Goal: Transaction & Acquisition: Purchase product/service

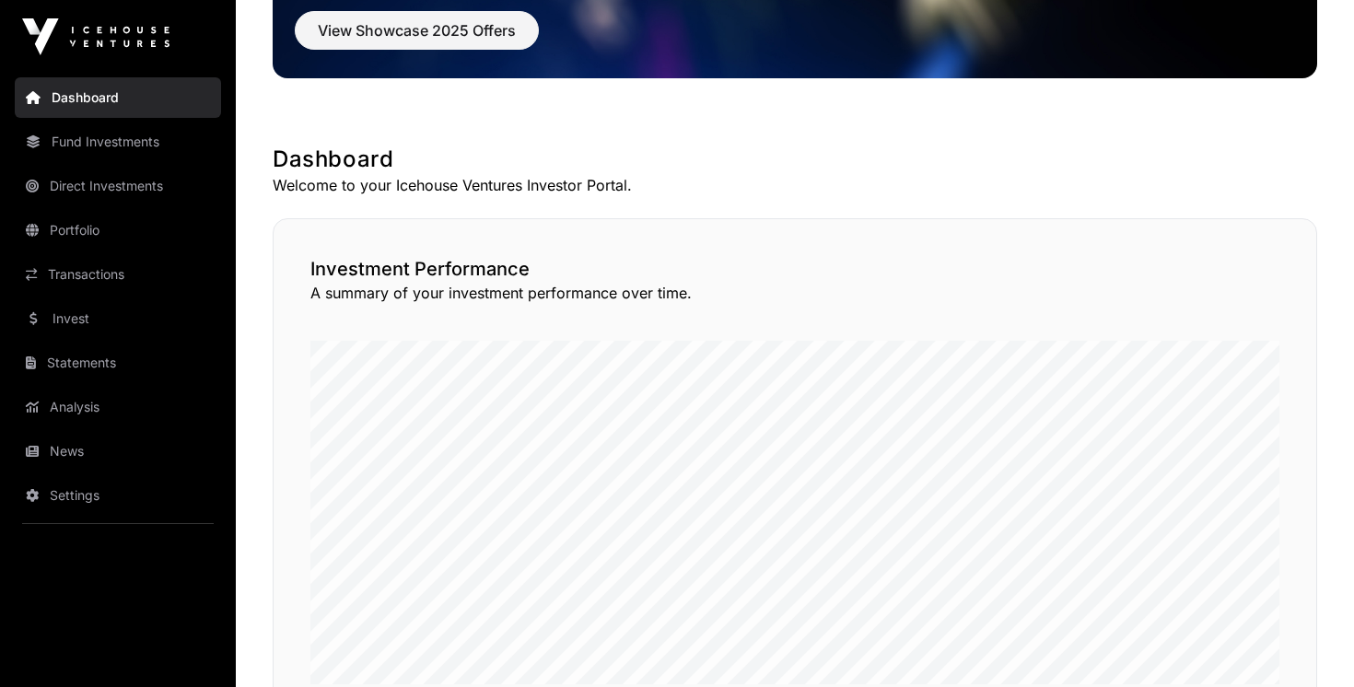
scroll to position [238, 0]
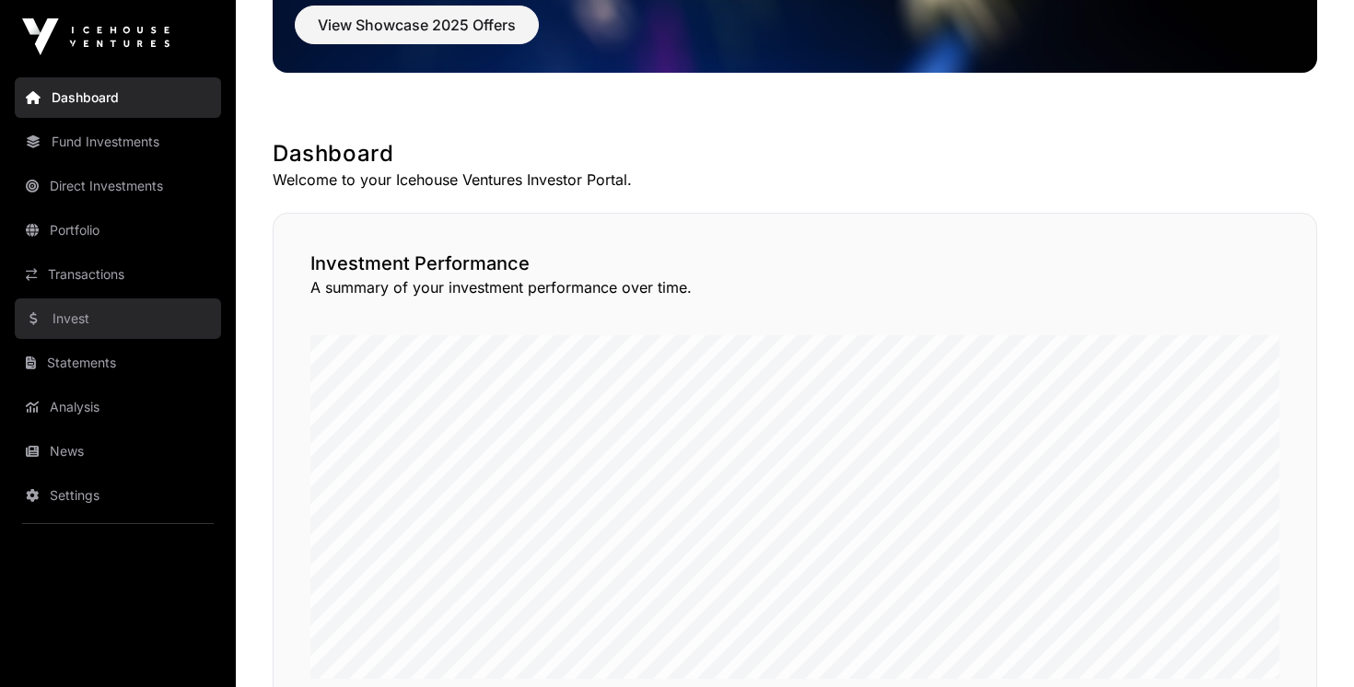
click at [96, 318] on link "Invest" at bounding box center [118, 318] width 206 height 41
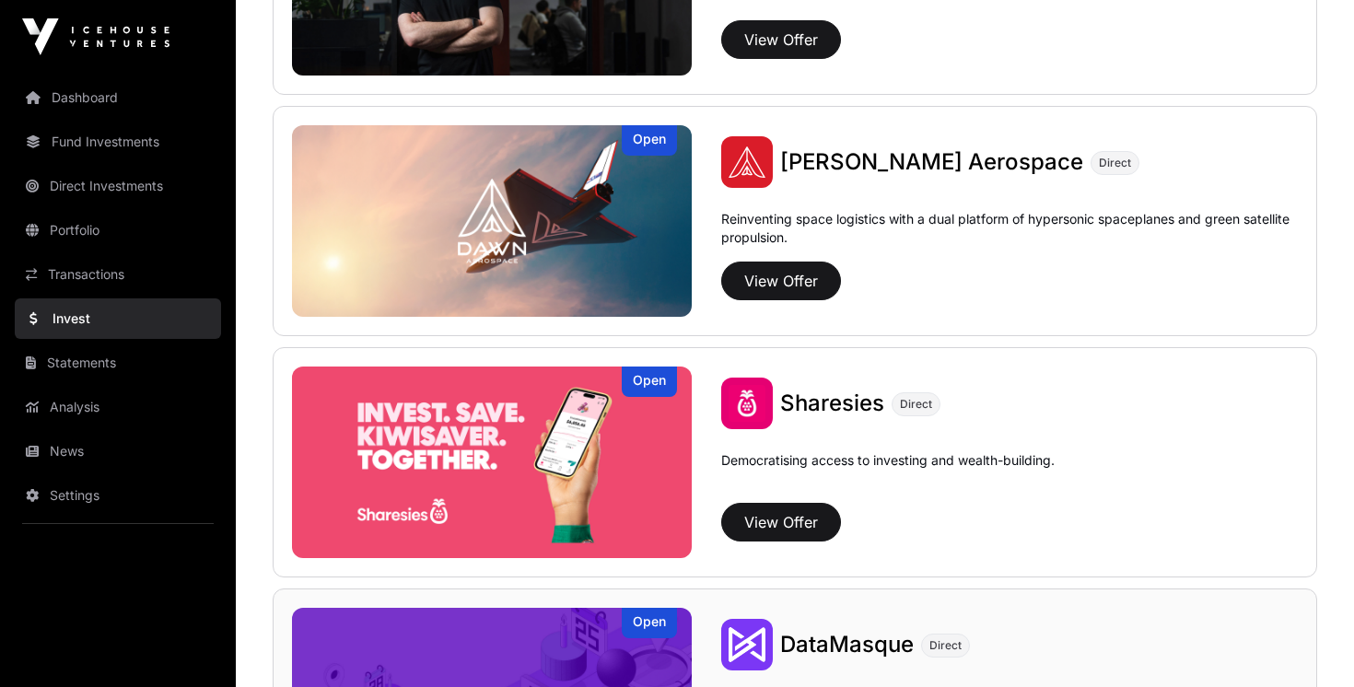
scroll to position [1759, 0]
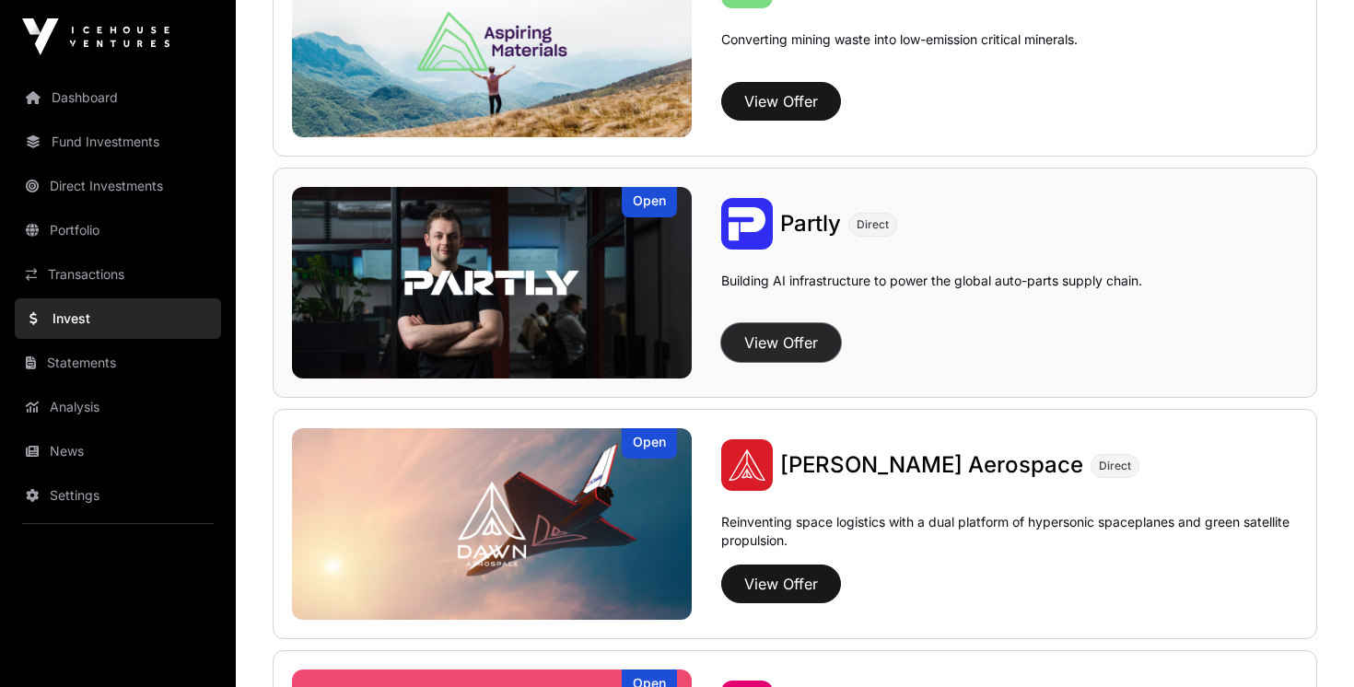
click at [788, 335] on button "View Offer" at bounding box center [781, 342] width 120 height 39
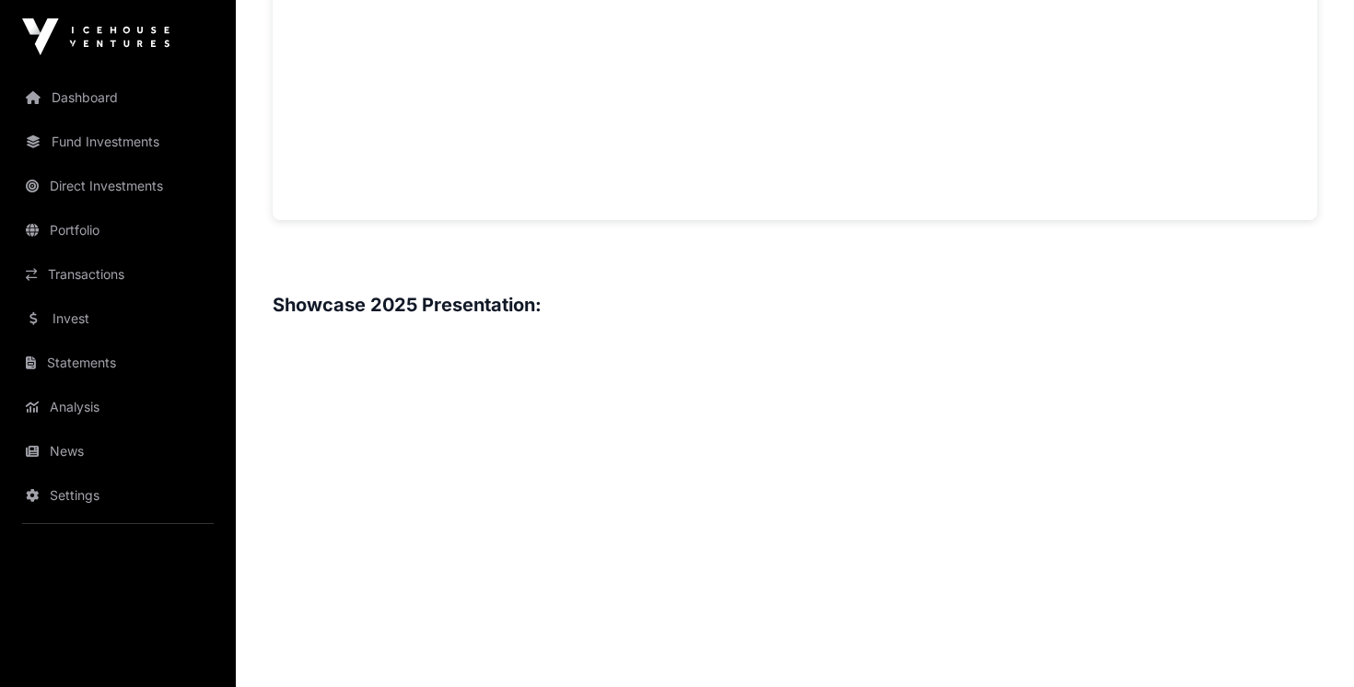
scroll to position [1954, 0]
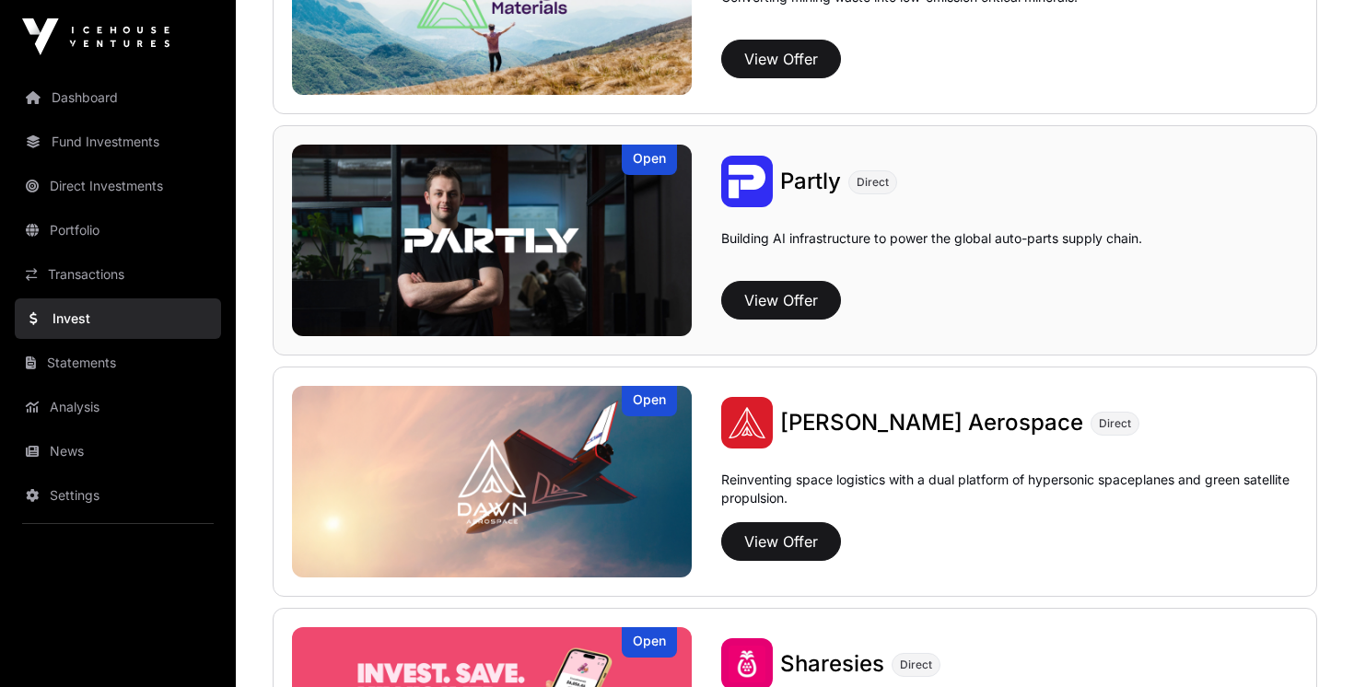
scroll to position [2003, 0]
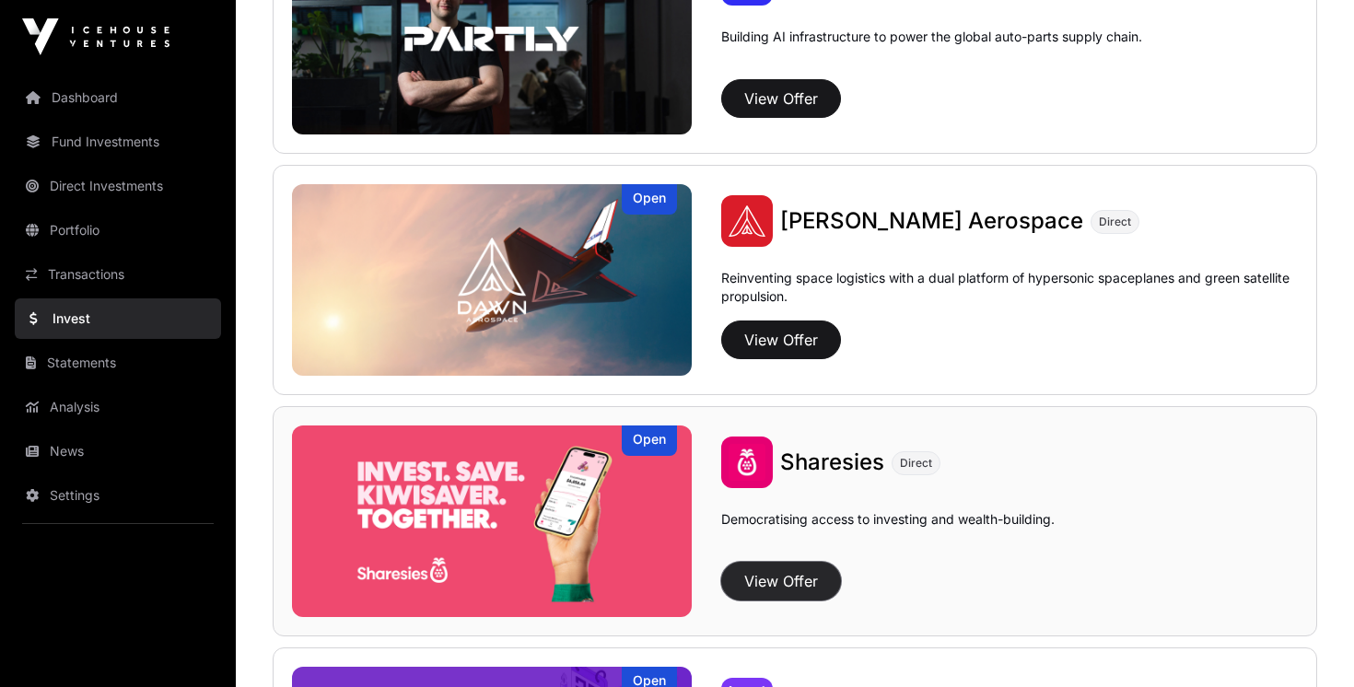
click at [773, 585] on button "View Offer" at bounding box center [781, 581] width 120 height 39
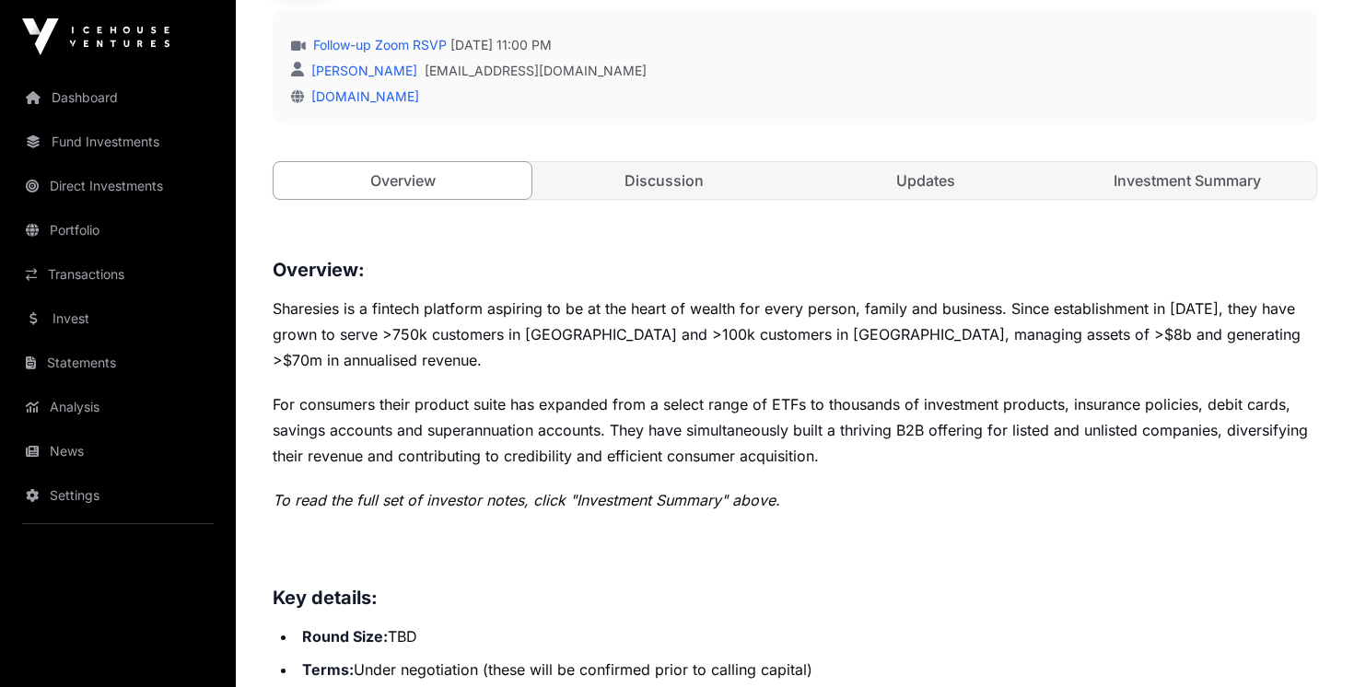
scroll to position [88, 0]
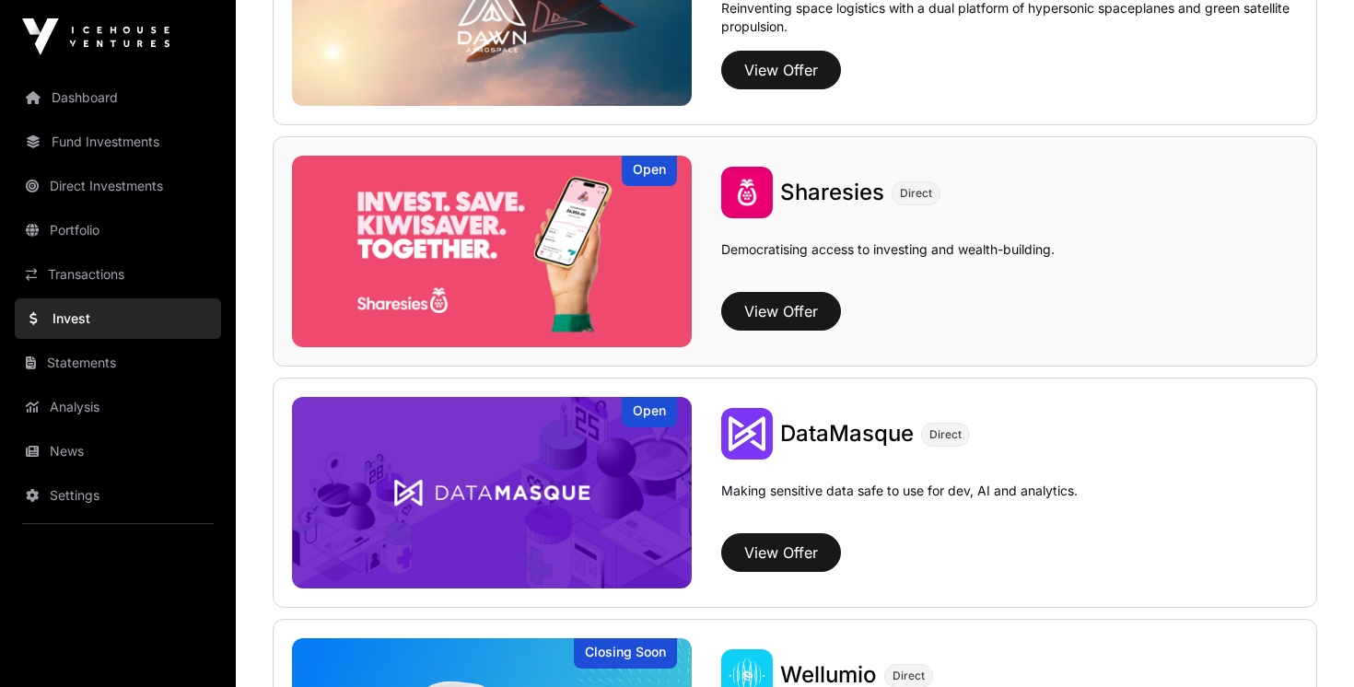
scroll to position [2275, 0]
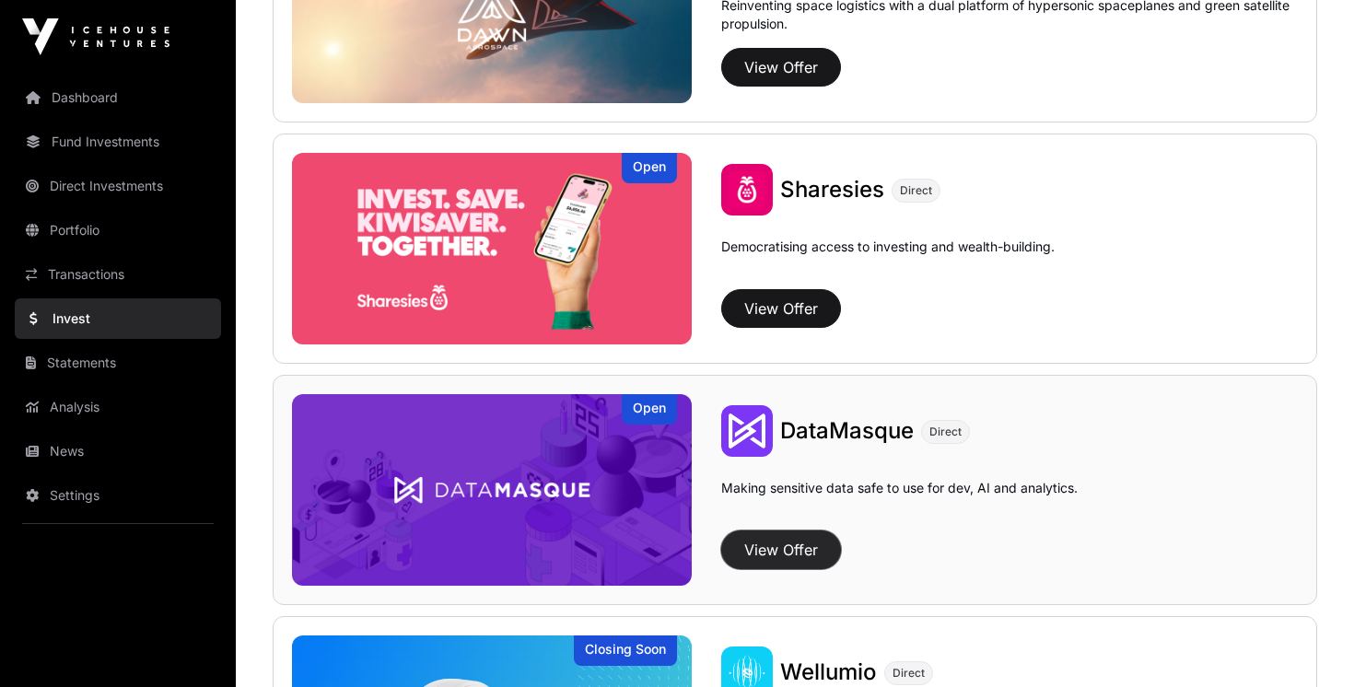
click at [803, 533] on button "View Offer" at bounding box center [781, 550] width 120 height 39
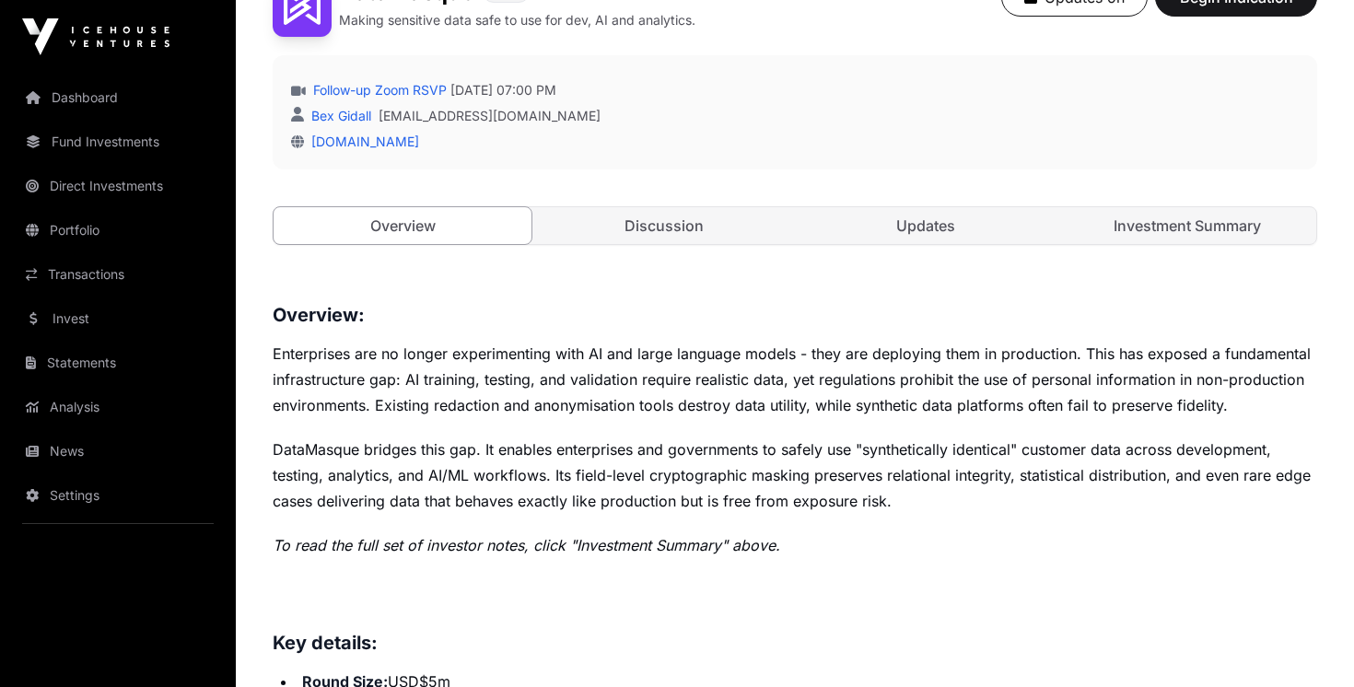
scroll to position [565, 0]
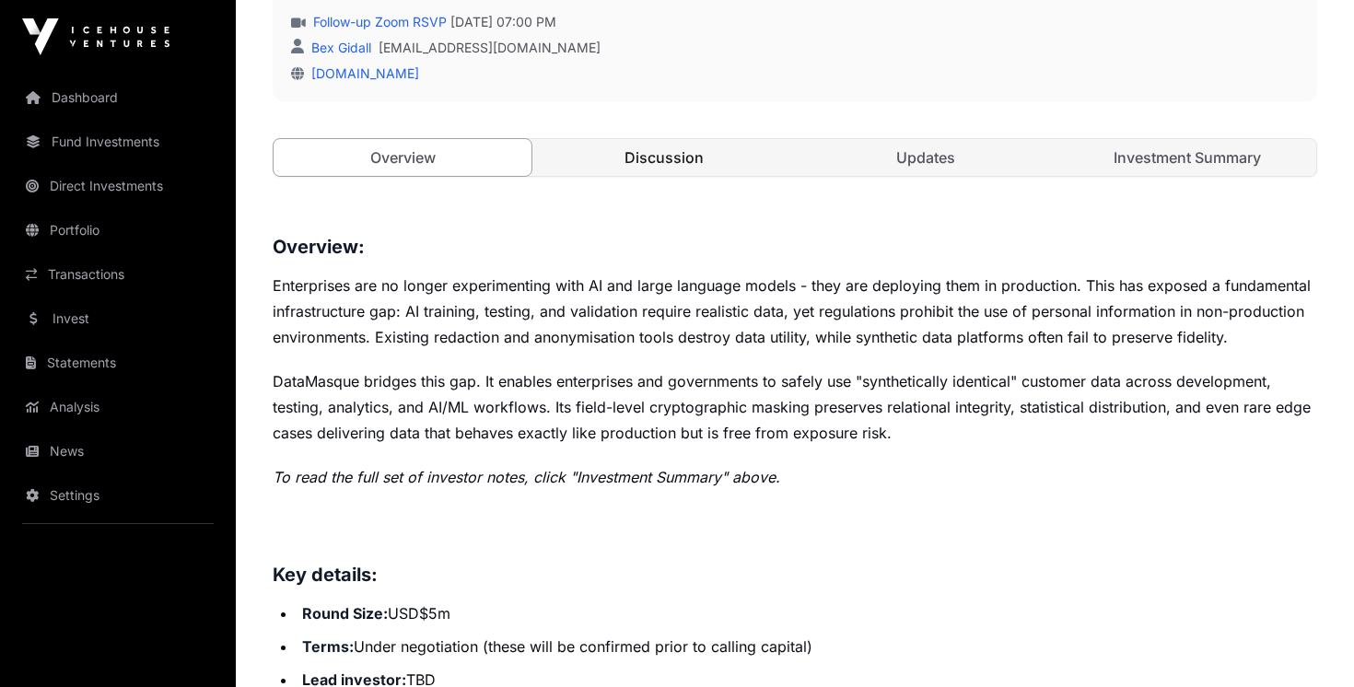
click at [672, 160] on link "Discussion" at bounding box center [664, 157] width 258 height 37
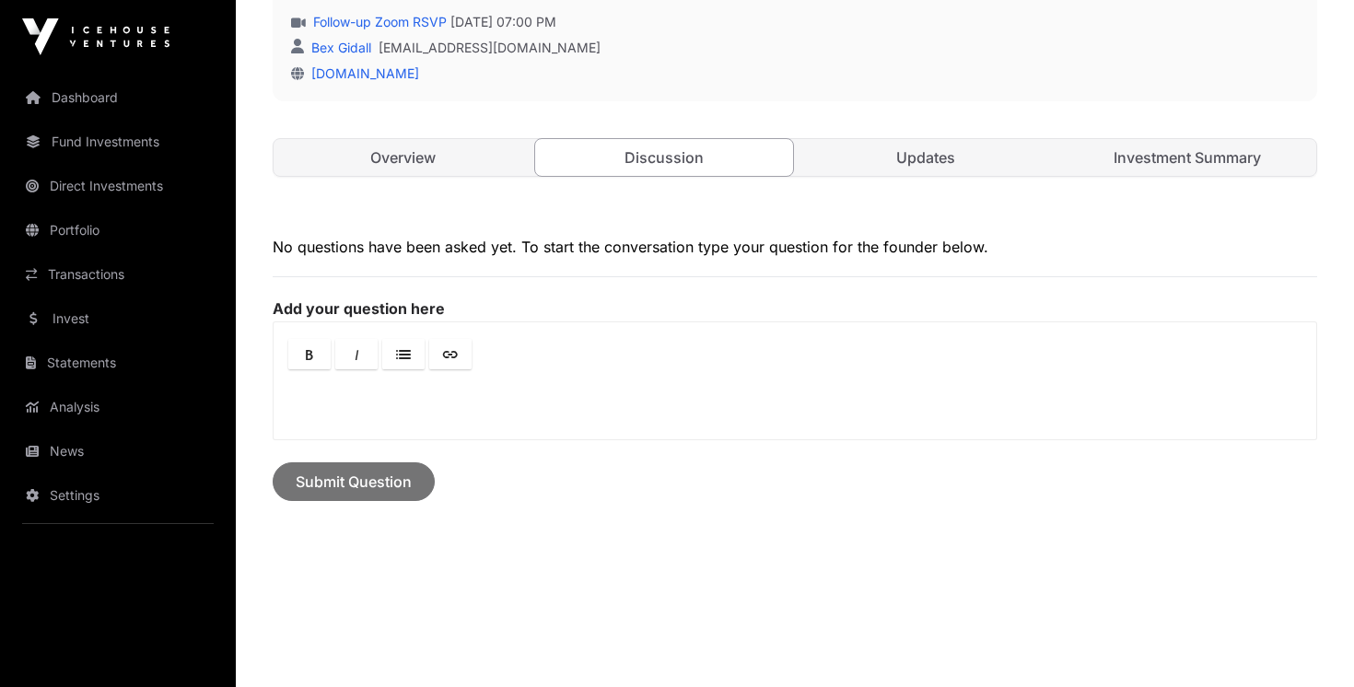
click at [934, 158] on link "Updates" at bounding box center [926, 157] width 258 height 37
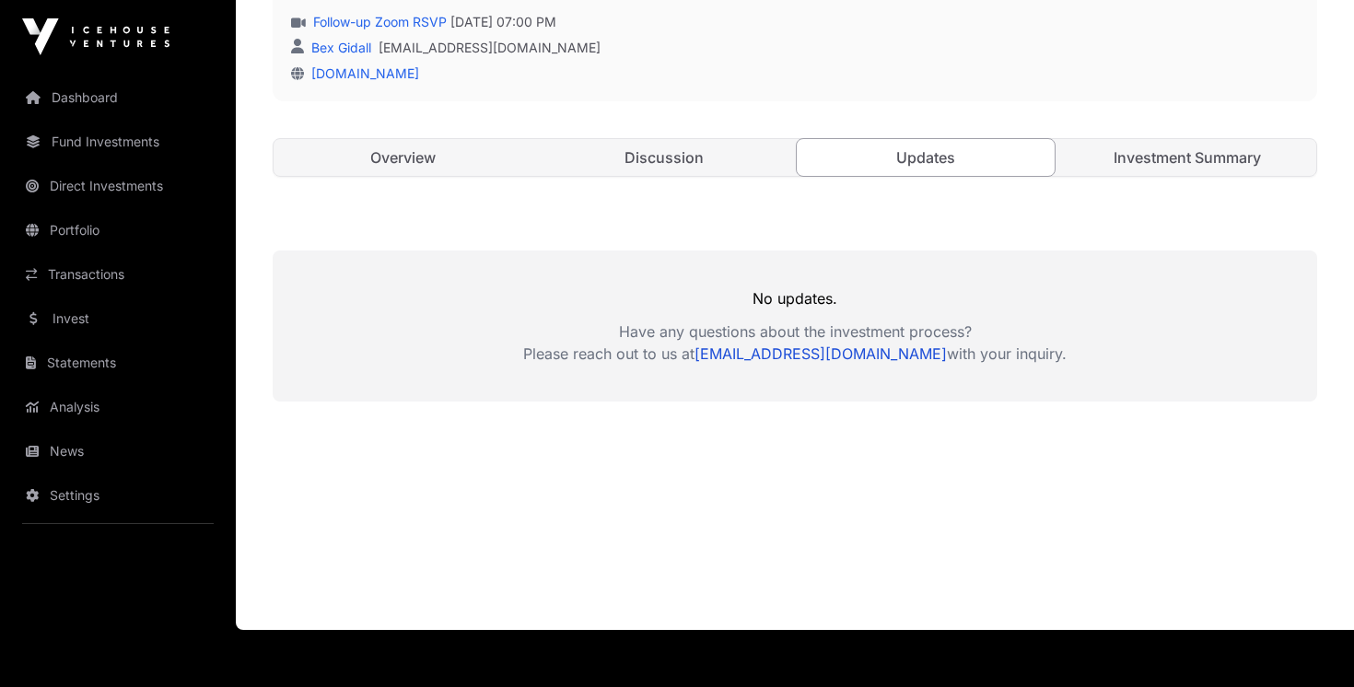
scroll to position [508, 0]
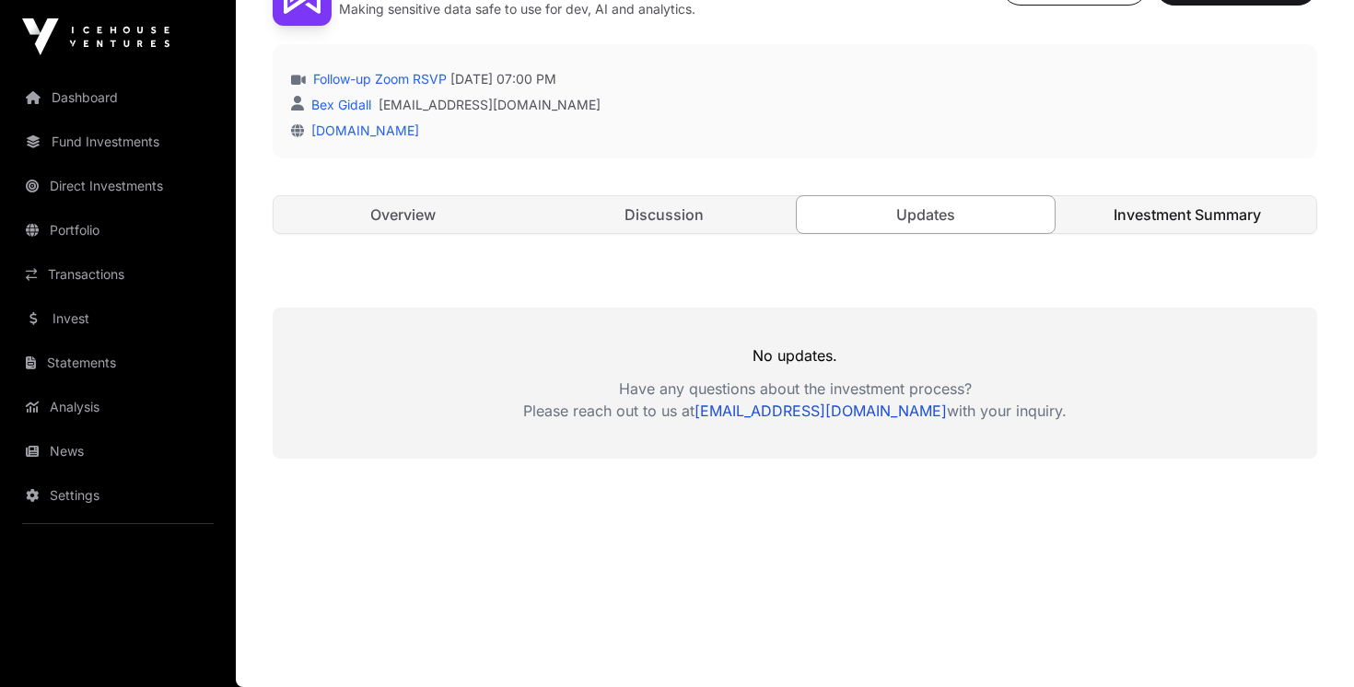
click at [1175, 212] on link "Investment Summary" at bounding box center [1187, 214] width 258 height 37
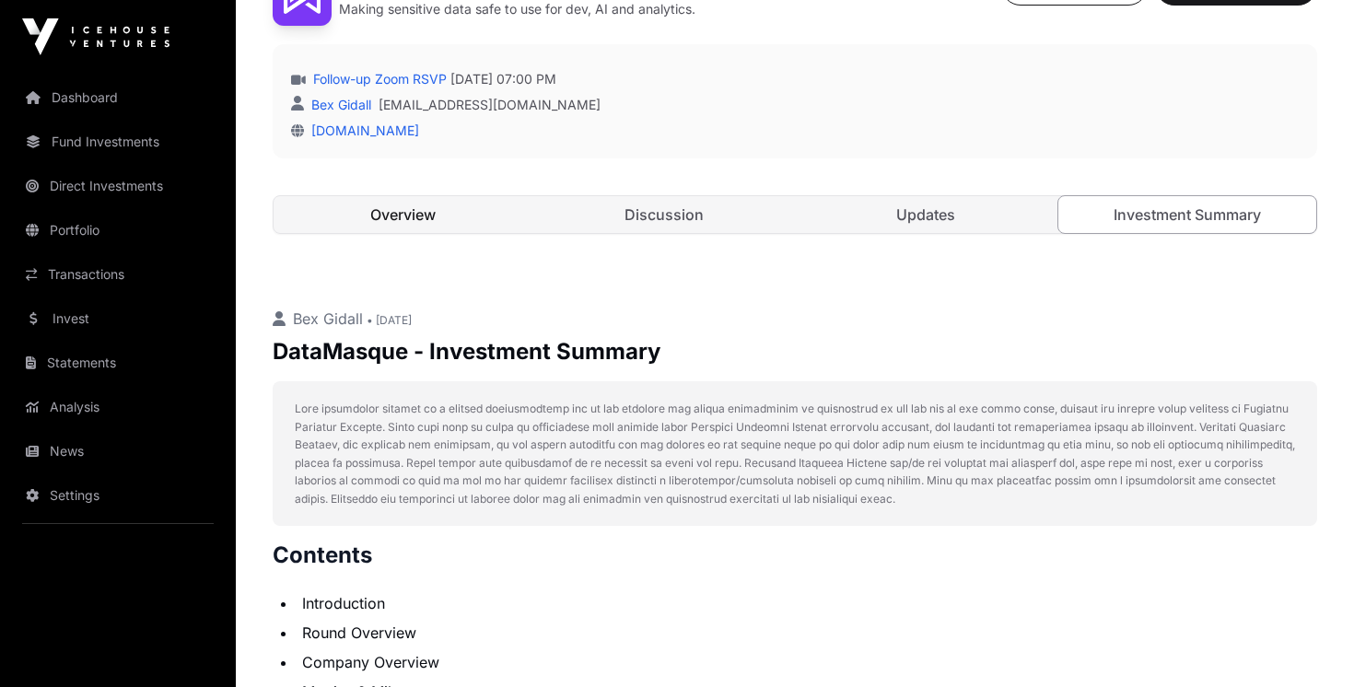
click at [445, 205] on link "Overview" at bounding box center [403, 214] width 258 height 37
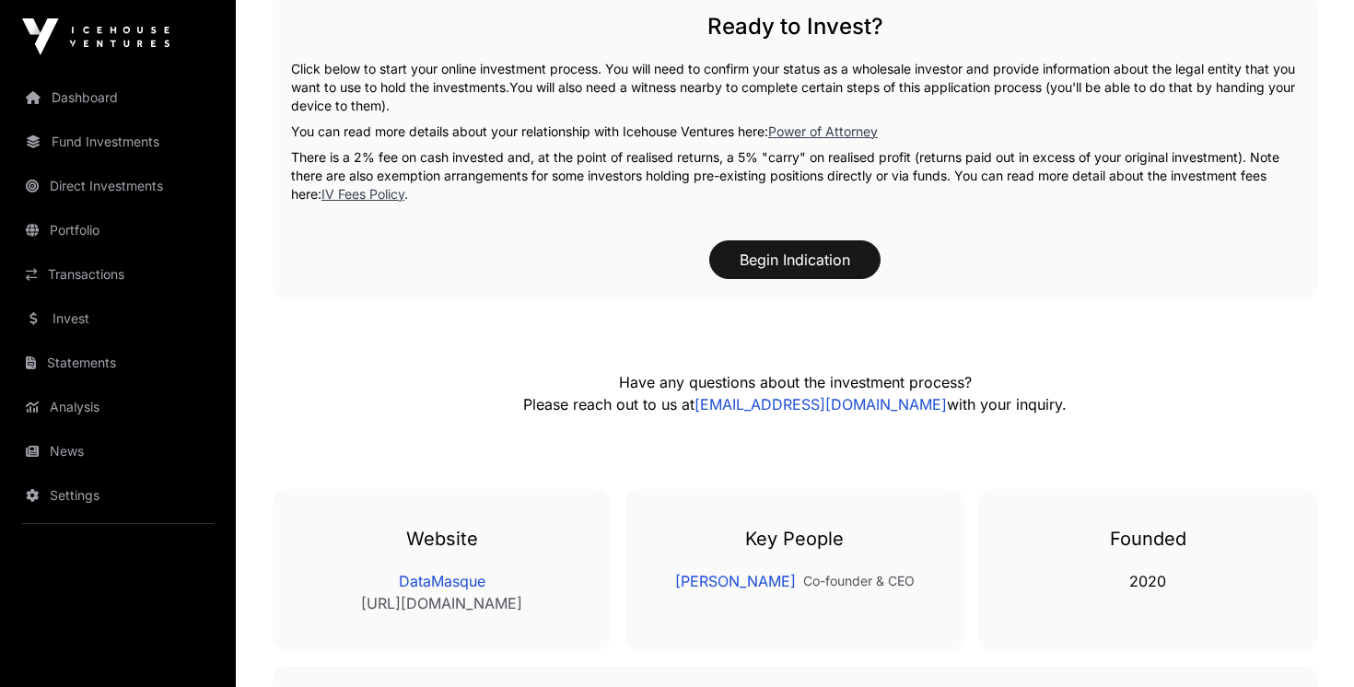
scroll to position [2709, 0]
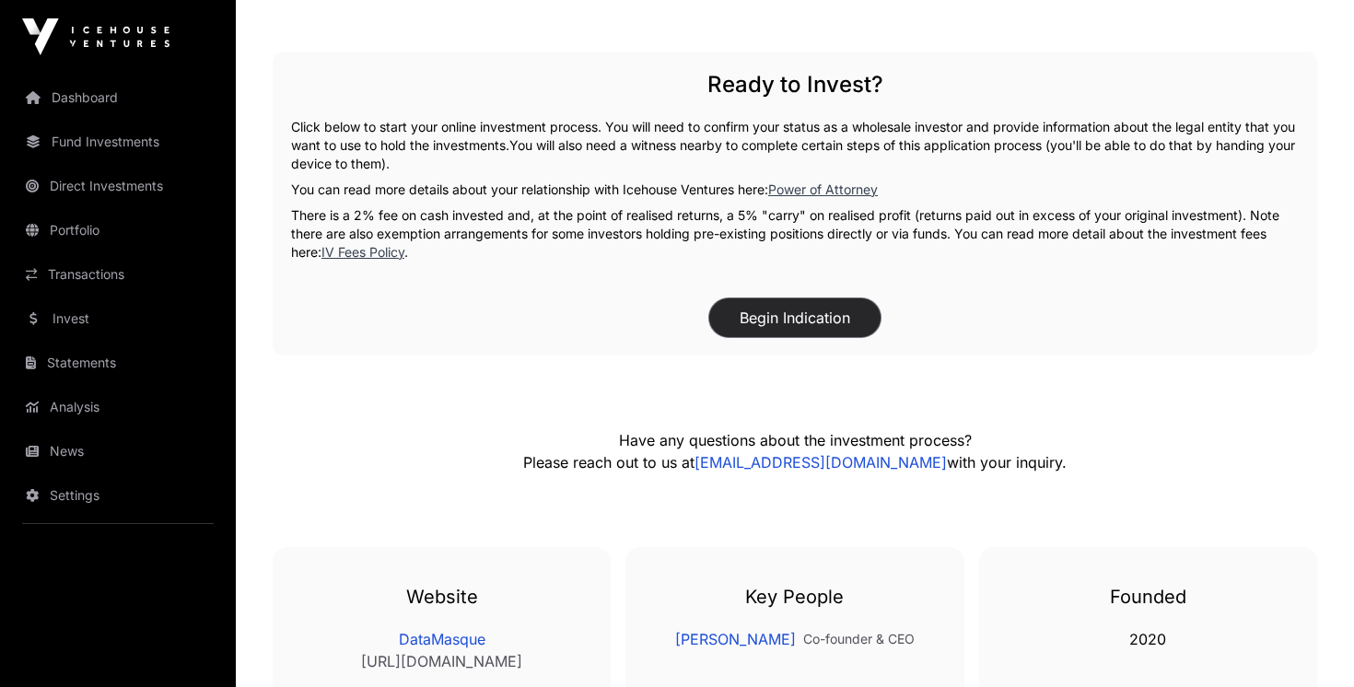
click at [820, 312] on button "Begin Indication" at bounding box center [794, 317] width 171 height 39
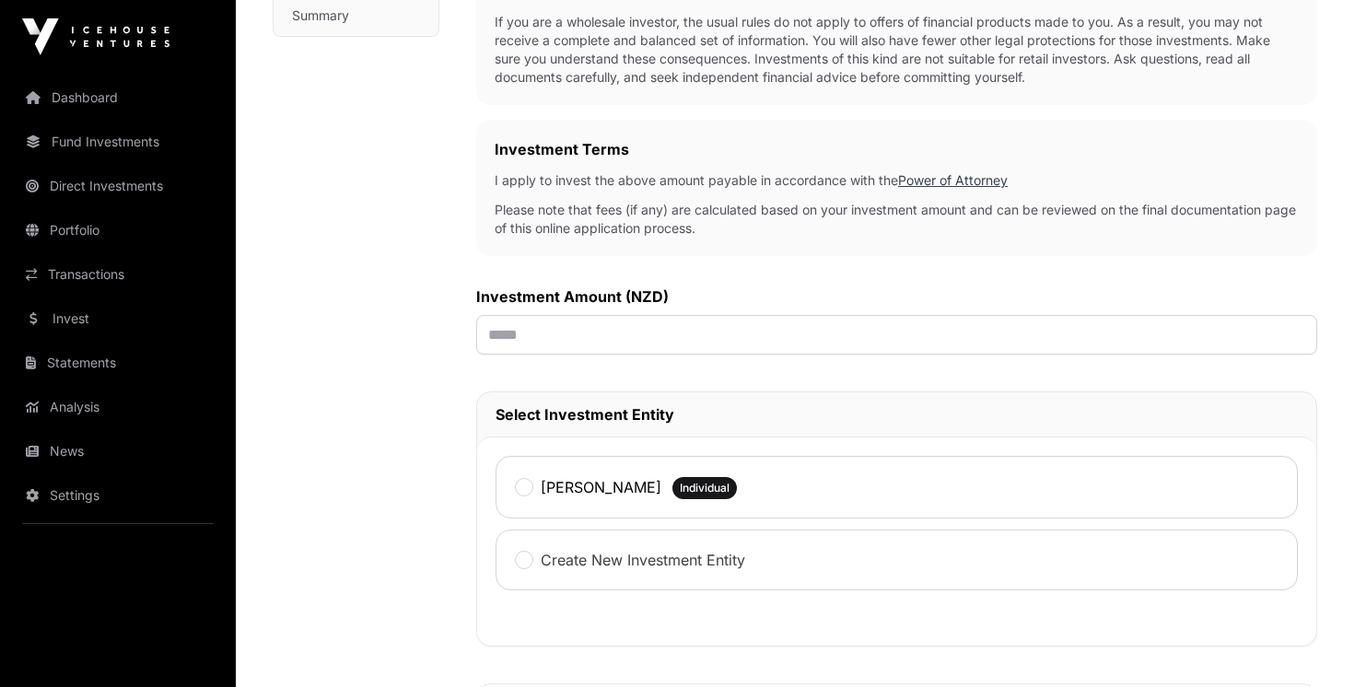
scroll to position [474, 0]
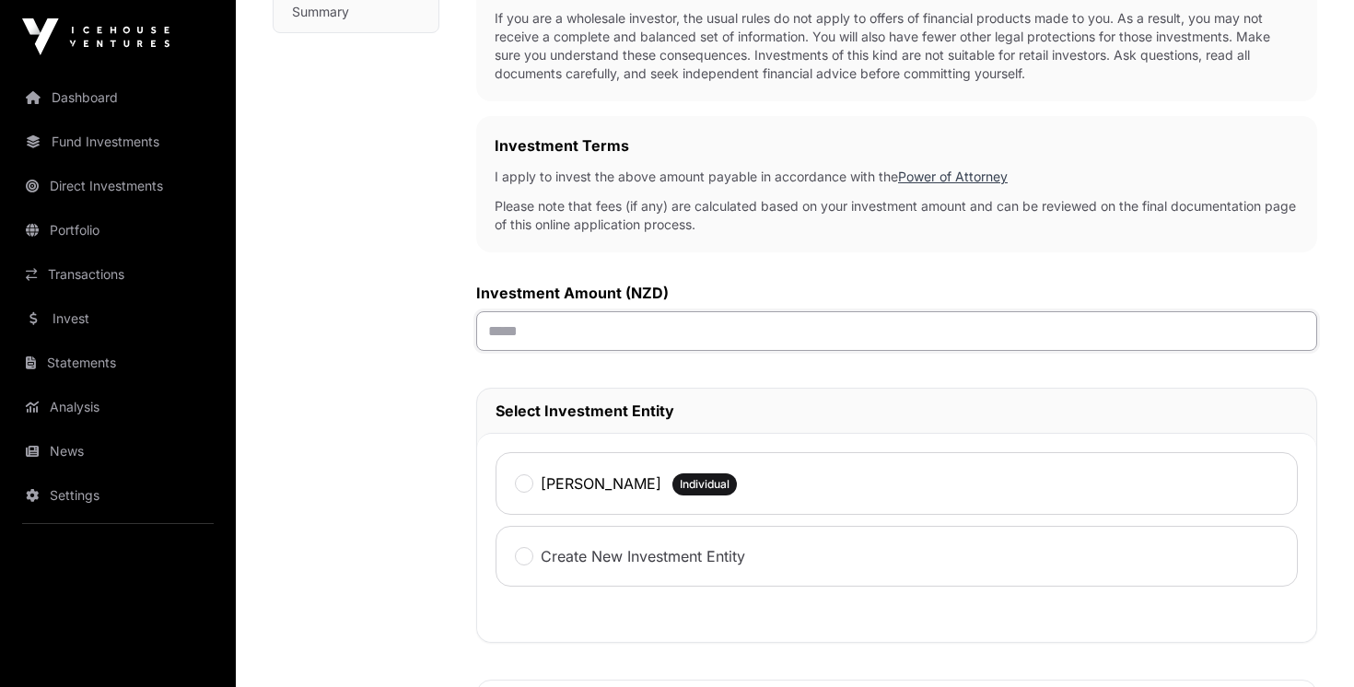
click at [914, 335] on input "text" at bounding box center [896, 331] width 841 height 40
type input "*******"
click at [996, 389] on div "Investment Application To get started with your investment application, we just…" at bounding box center [896, 337] width 841 height 1312
click at [637, 490] on label "[PERSON_NAME]" at bounding box center [601, 484] width 121 height 22
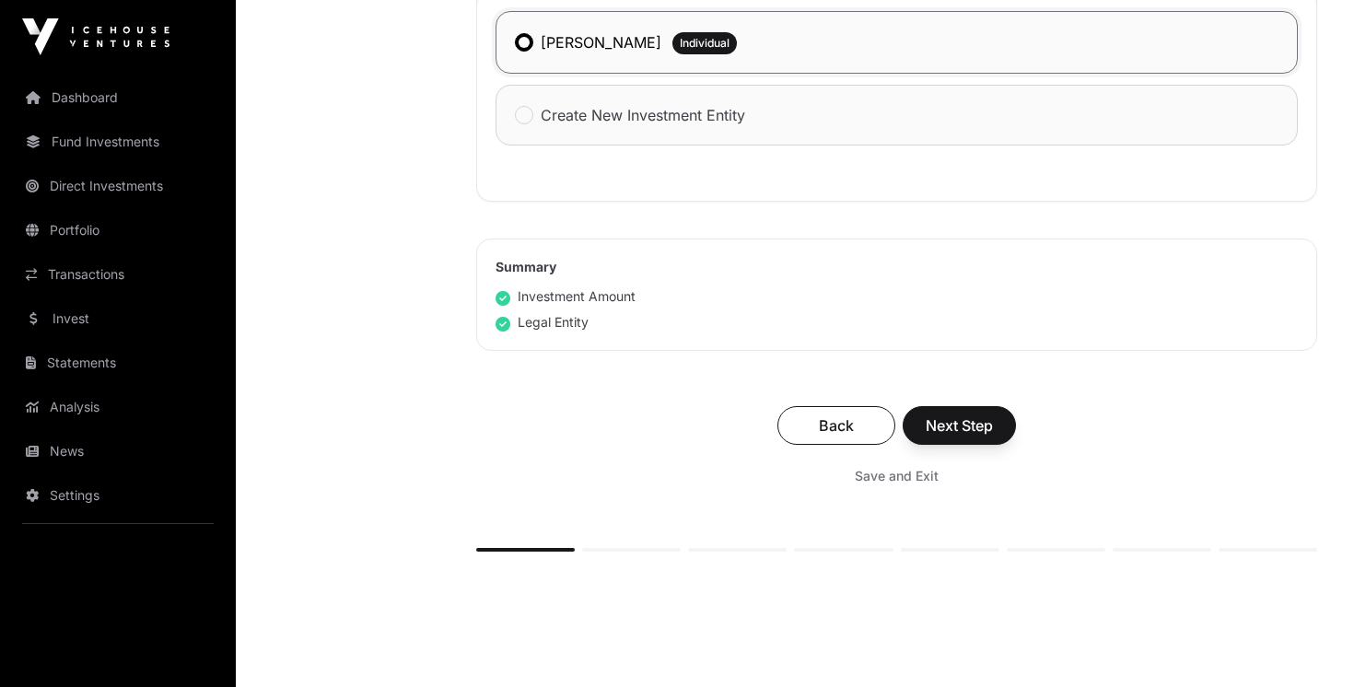
scroll to position [917, 0]
click at [944, 426] on span "Next Step" at bounding box center [959, 425] width 67 height 22
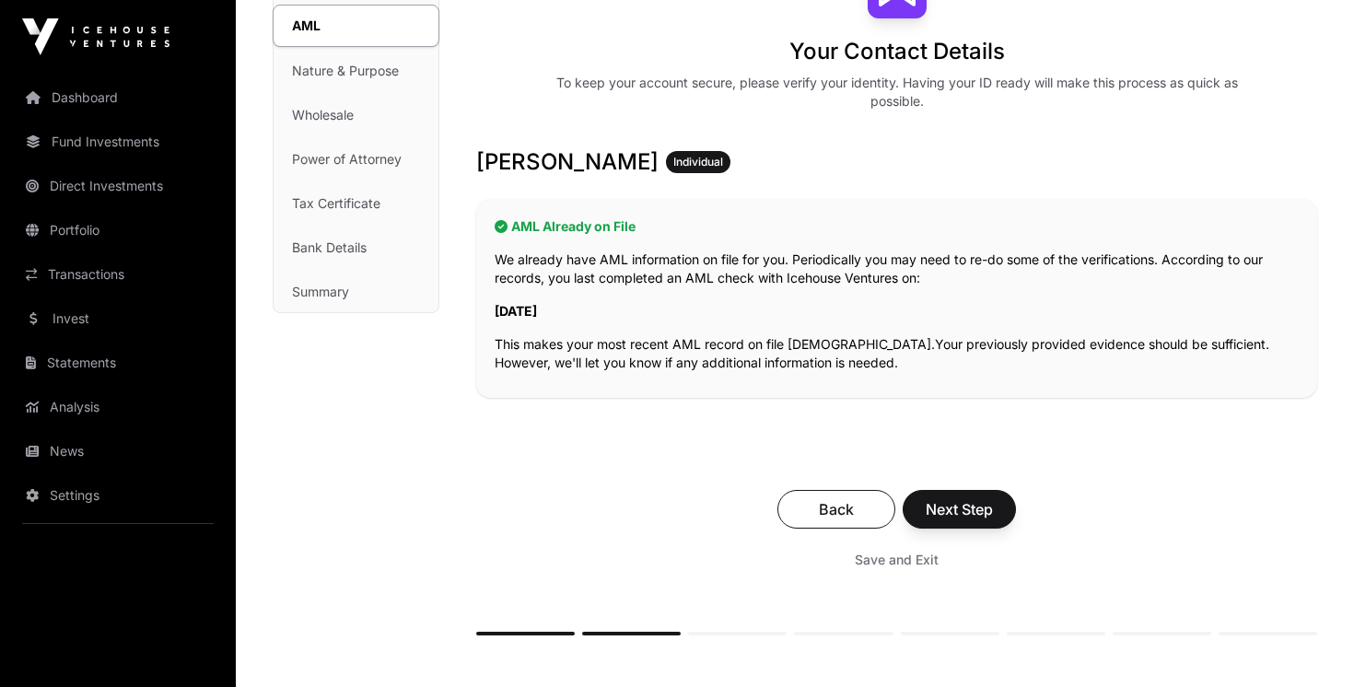
scroll to position [193, 0]
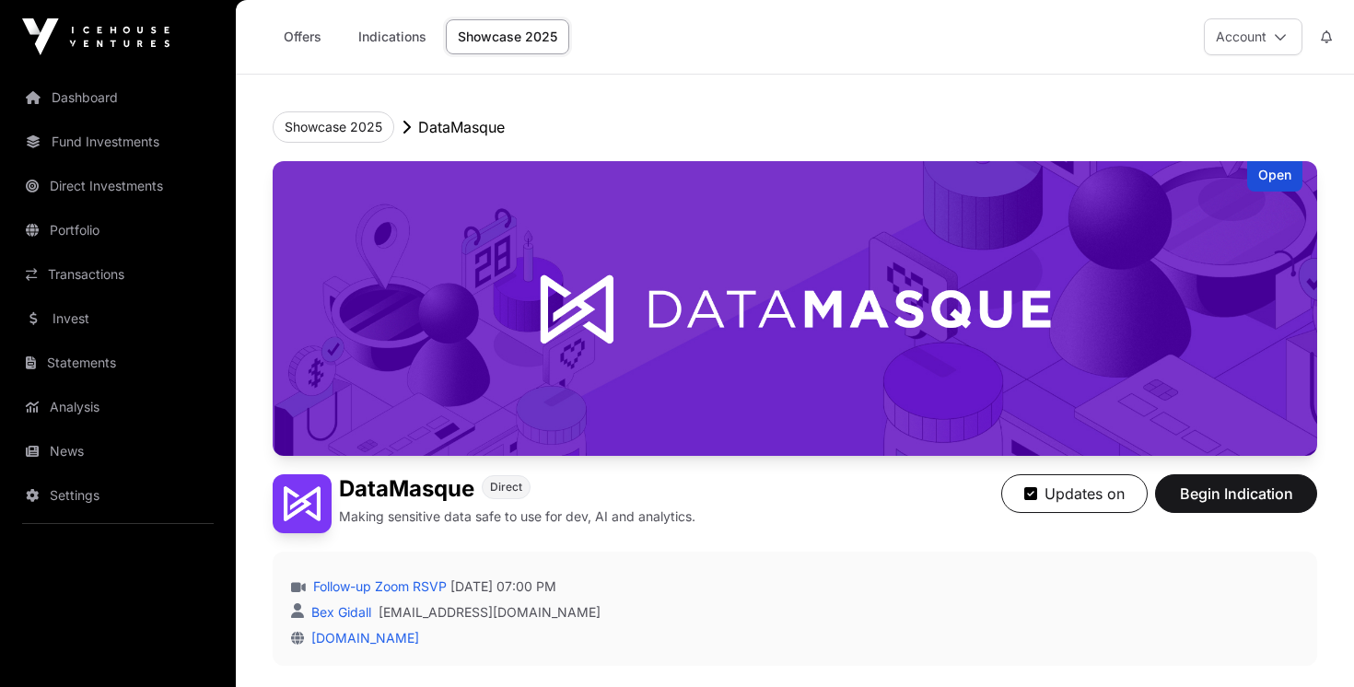
scroll to position [2709, 0]
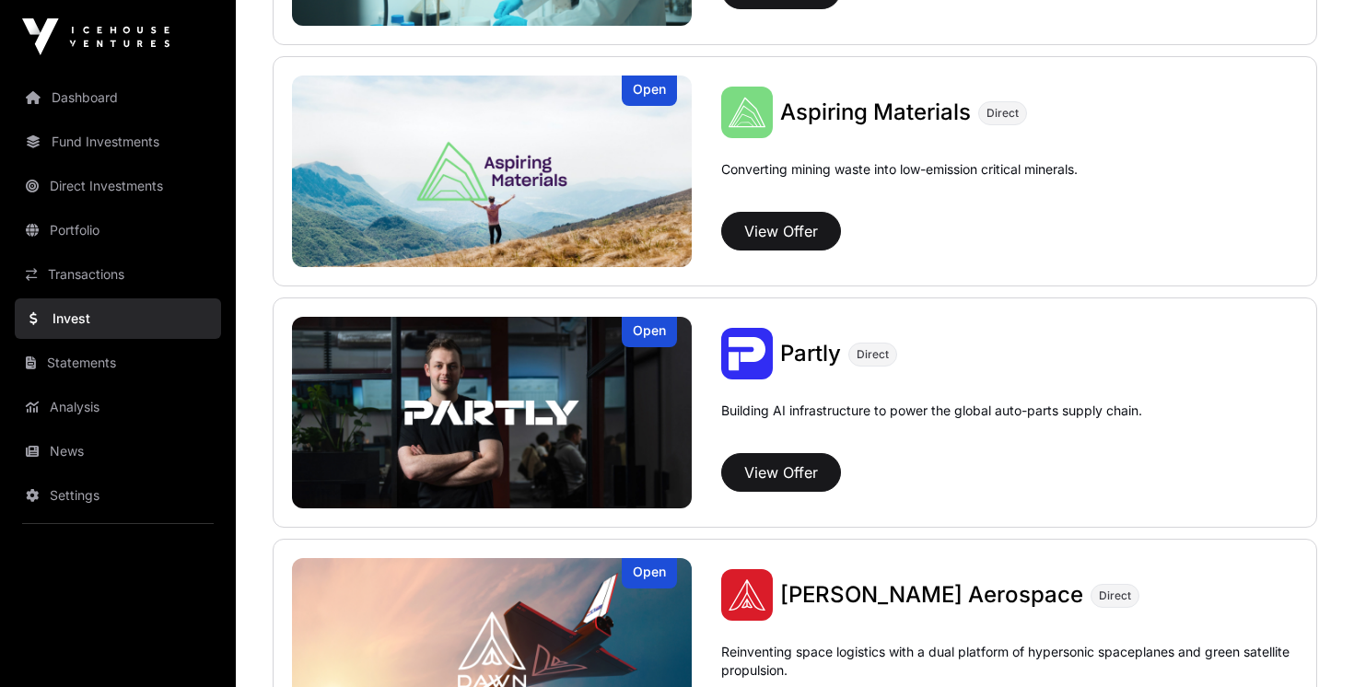
scroll to position [1631, 0]
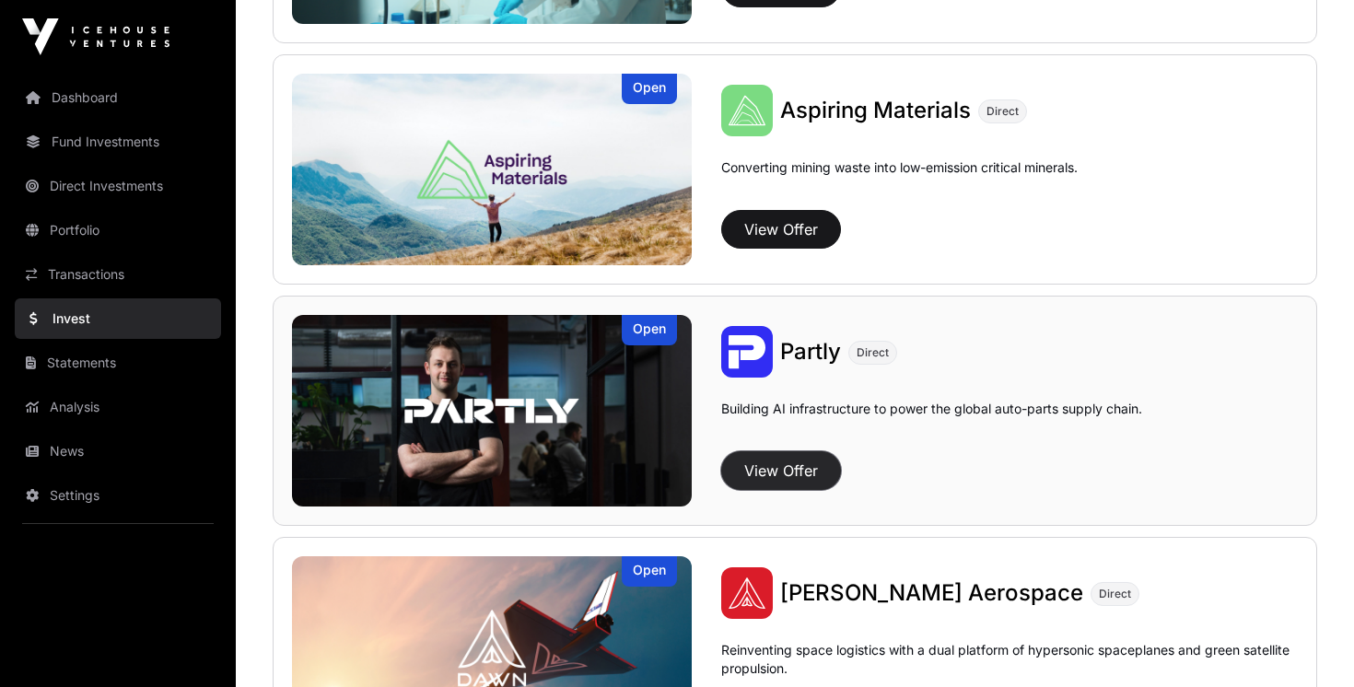
click at [766, 468] on button "View Offer" at bounding box center [781, 470] width 120 height 39
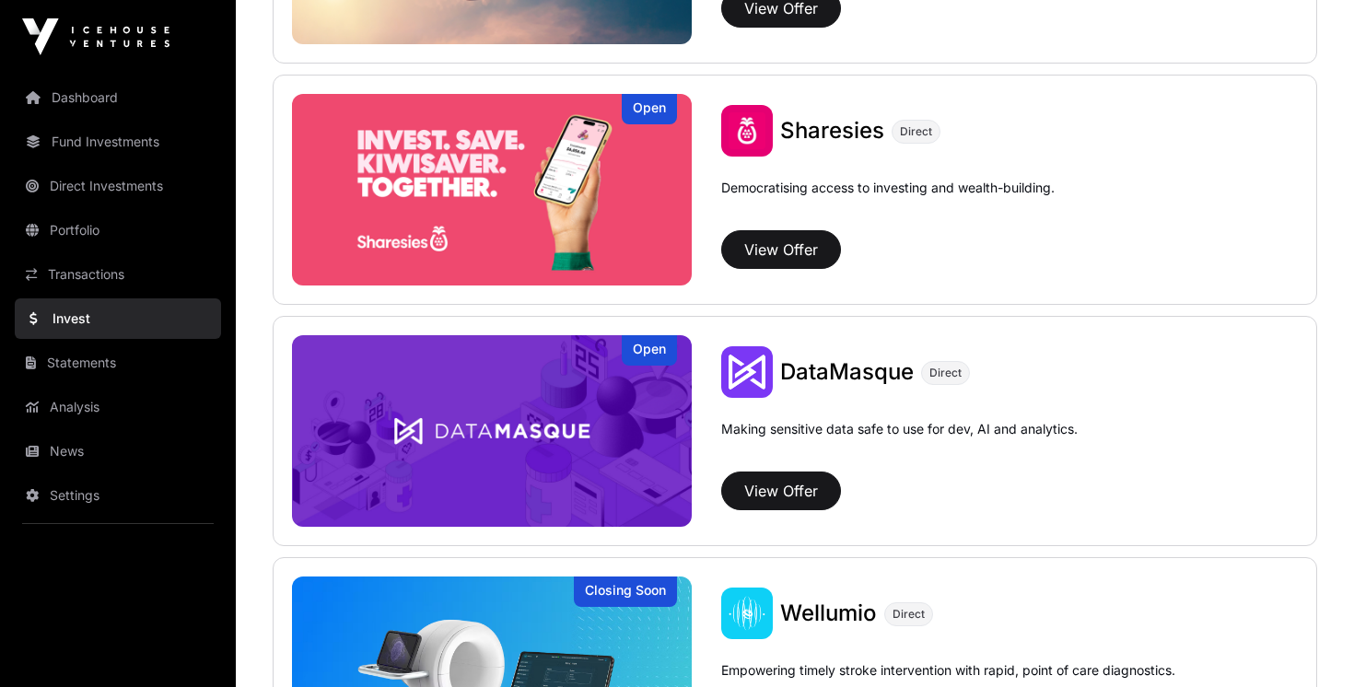
scroll to position [2590, 0]
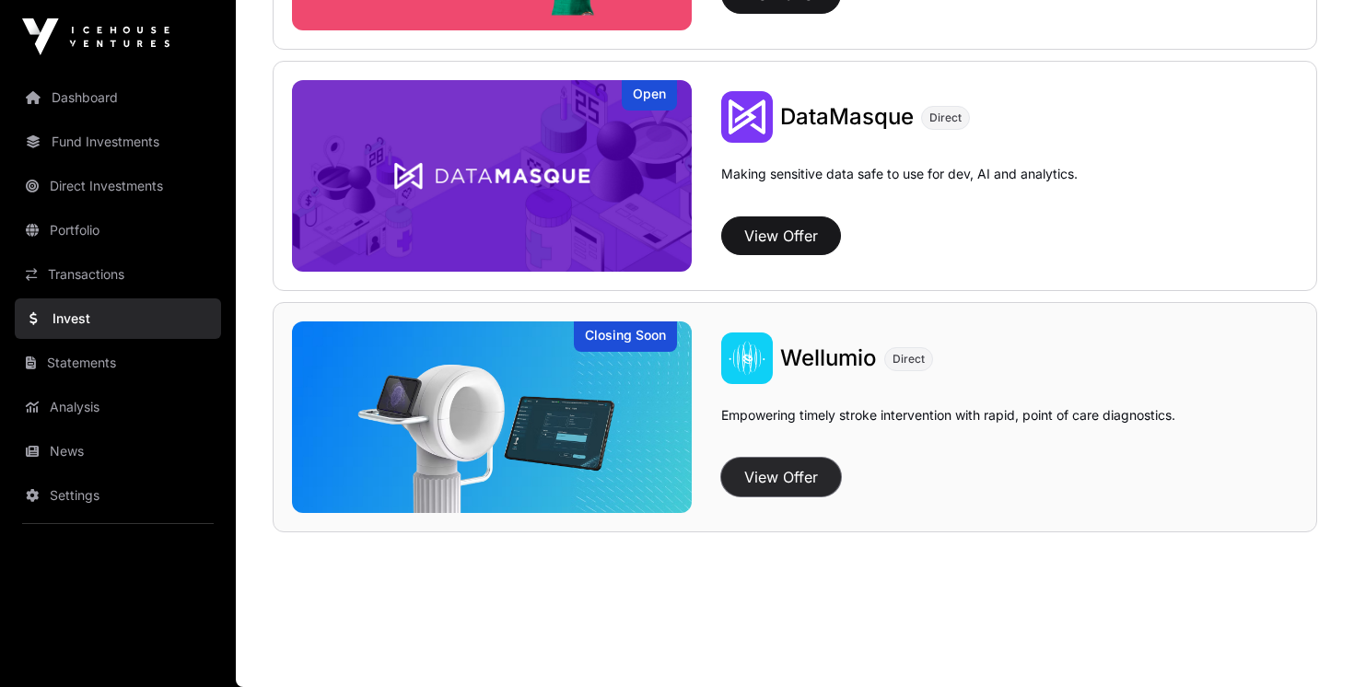
click at [783, 480] on button "View Offer" at bounding box center [781, 477] width 120 height 39
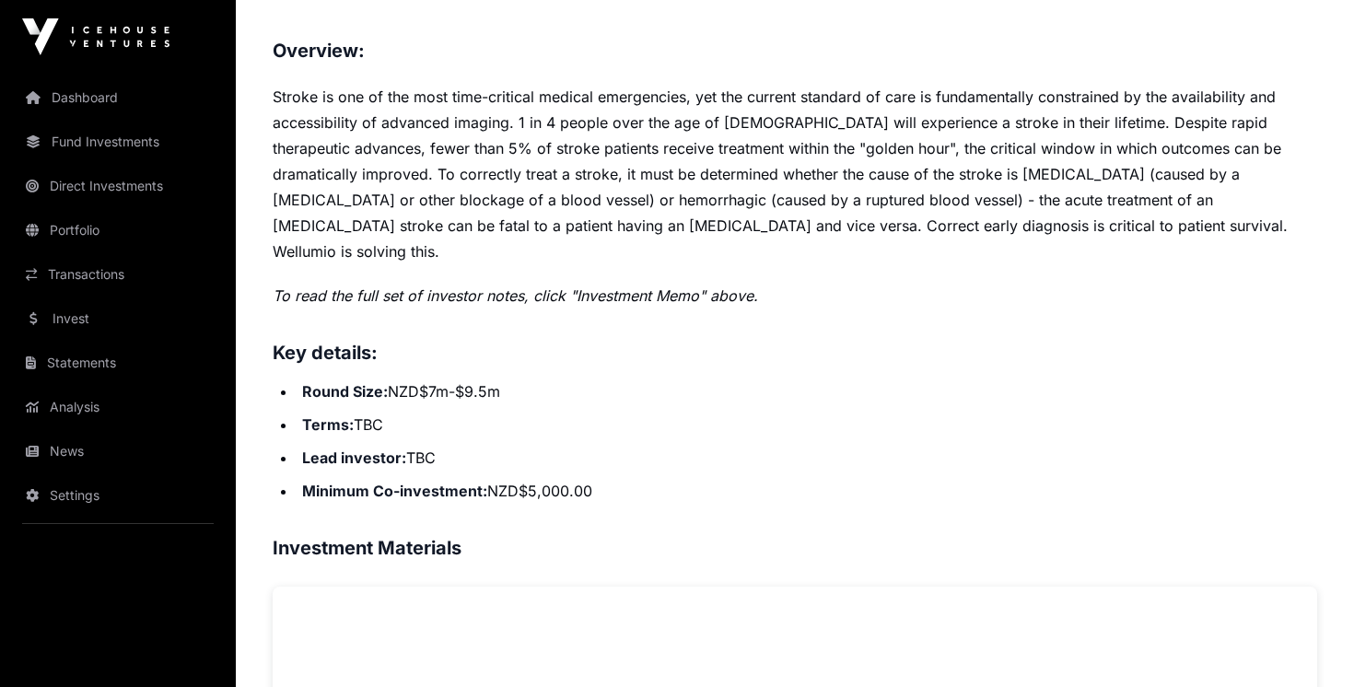
scroll to position [752, 0]
